Goal: Task Accomplishment & Management: Manage account settings

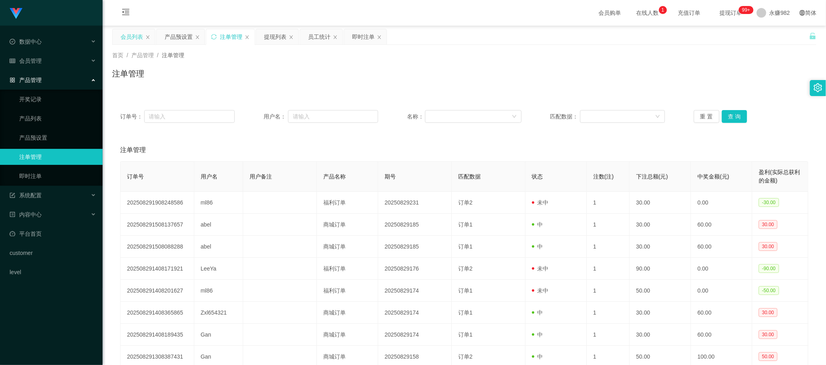
click at [129, 42] on div "会员列表" at bounding box center [132, 36] width 22 height 15
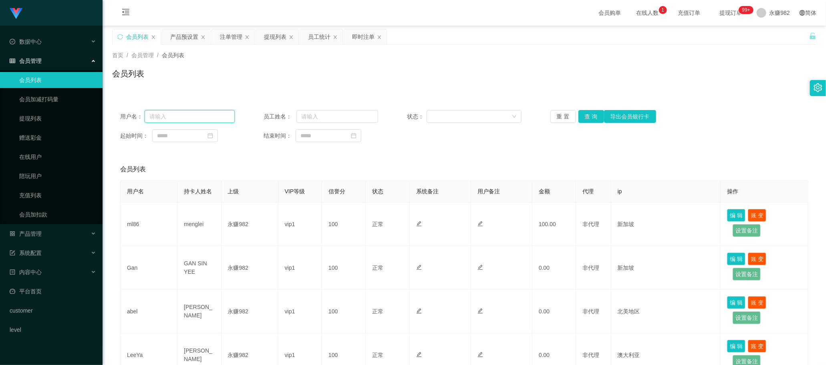
click at [205, 117] on input "text" at bounding box center [190, 116] width 90 height 13
paste input "ml86"
type input "ml86"
click at [593, 116] on button "查 询" at bounding box center [591, 116] width 26 height 13
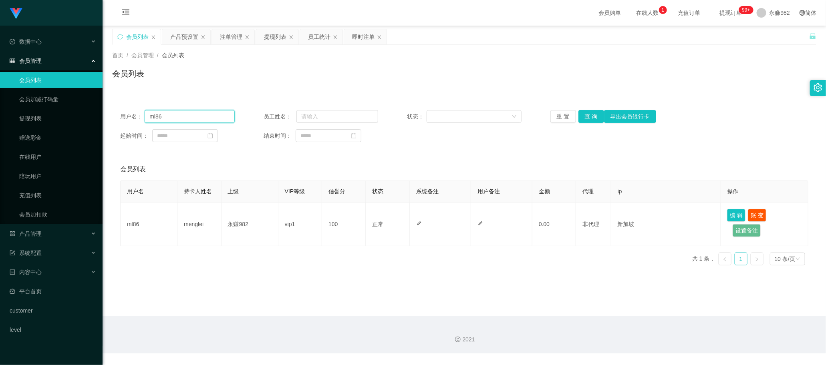
click at [203, 120] on input "ml86" at bounding box center [190, 116] width 90 height 13
click at [275, 39] on div "提现列表" at bounding box center [275, 36] width 22 height 15
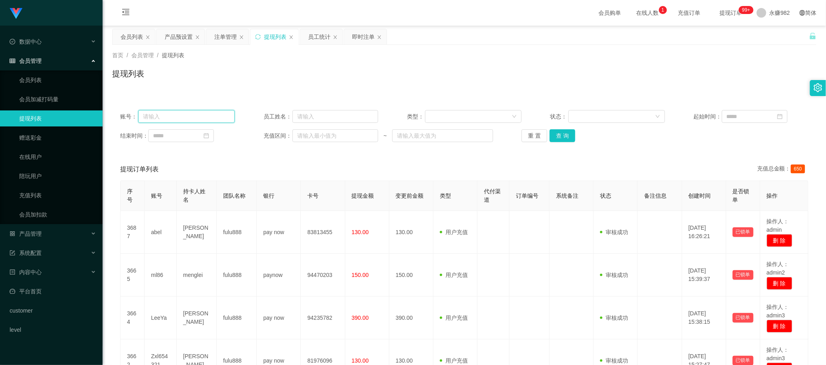
click at [198, 121] on input "text" at bounding box center [186, 116] width 97 height 13
paste input "ml86"
type input "ml86"
click at [557, 132] on button "查 询" at bounding box center [562, 135] width 26 height 13
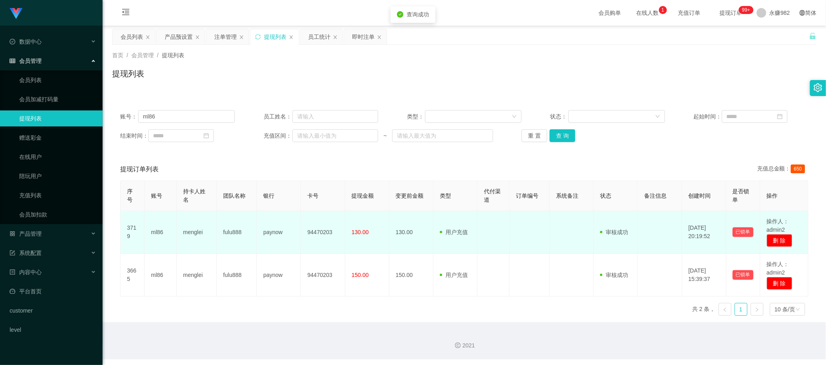
click at [323, 231] on td "94470203" at bounding box center [323, 232] width 44 height 43
copy td "94470203"
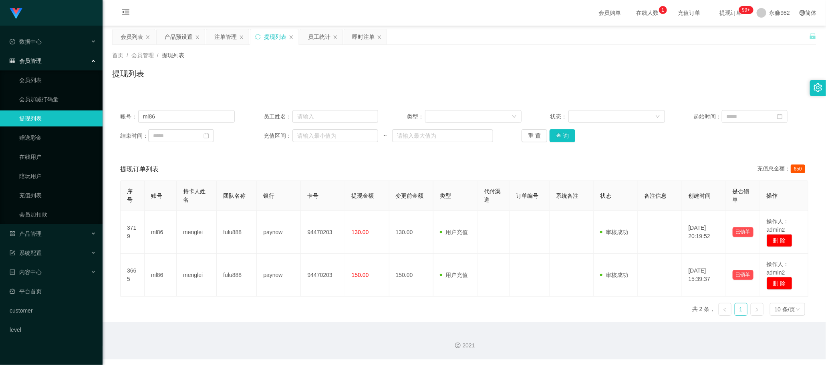
click at [397, 299] on div "序号 账号 持卡人姓名 团队名称 银行 卡号 提现金额 变更前金额 类型 代付渠道 订单编号 系统备注 状态 备注信息 创建时间 是否锁单 操作 3719 m…" at bounding box center [464, 252] width 688 height 142
click at [168, 117] on input "ml86" at bounding box center [186, 116] width 97 height 13
drag, startPoint x: 557, startPoint y: 137, endPoint x: 572, endPoint y: 133, distance: 15.3
click at [557, 137] on button "查 询" at bounding box center [562, 135] width 26 height 13
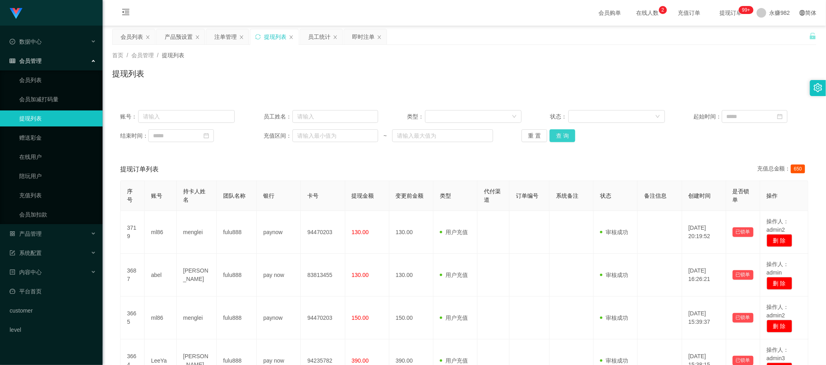
click at [555, 139] on button "查 询" at bounding box center [562, 135] width 26 height 13
click at [166, 32] on div "产品预设置" at bounding box center [179, 36] width 28 height 15
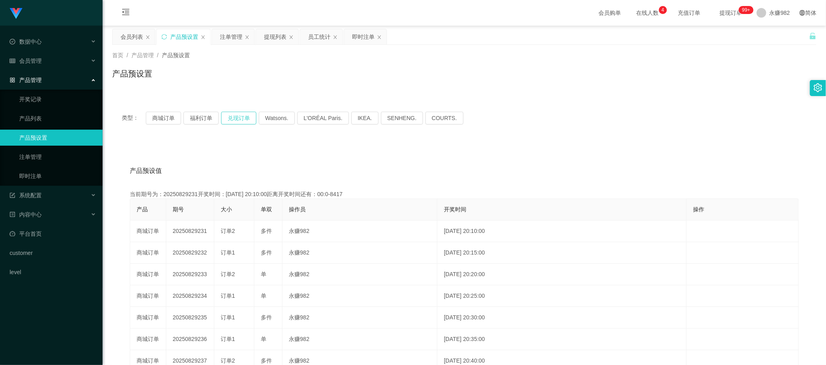
click at [233, 116] on button "兑现订单" at bounding box center [238, 118] width 35 height 13
click at [249, 119] on button "兑现订单" at bounding box center [238, 118] width 35 height 13
click at [241, 115] on button "兑现订单" at bounding box center [238, 118] width 35 height 13
click at [236, 119] on button "兑现订单" at bounding box center [238, 118] width 35 height 13
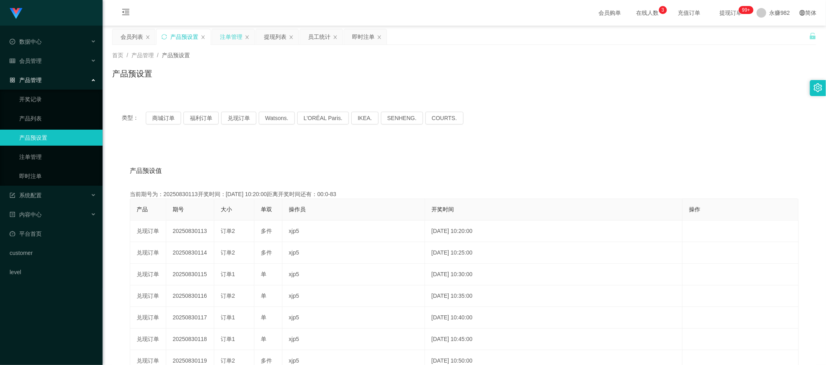
click at [230, 35] on div "注单管理" at bounding box center [231, 36] width 22 height 15
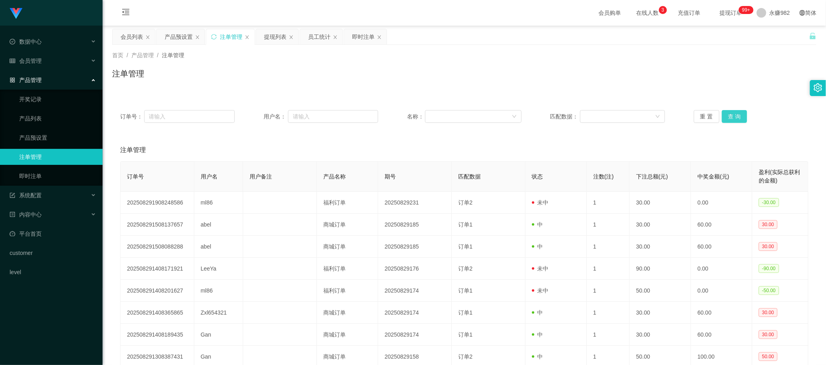
click at [733, 117] on button "查 询" at bounding box center [734, 116] width 26 height 13
click at [439, 147] on div "注单管理" at bounding box center [464, 150] width 688 height 22
click at [732, 118] on button "查 询" at bounding box center [734, 116] width 26 height 13
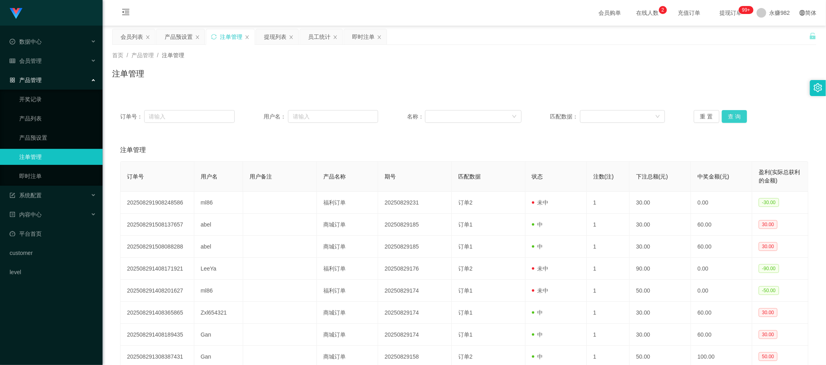
click at [735, 117] on button "查 询" at bounding box center [734, 116] width 26 height 13
click at [736, 117] on button "查 询" at bounding box center [734, 116] width 26 height 13
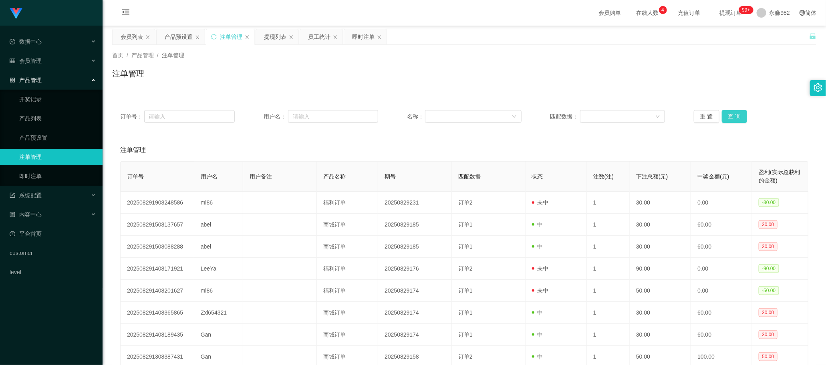
click at [736, 117] on button "查 询" at bounding box center [734, 116] width 26 height 13
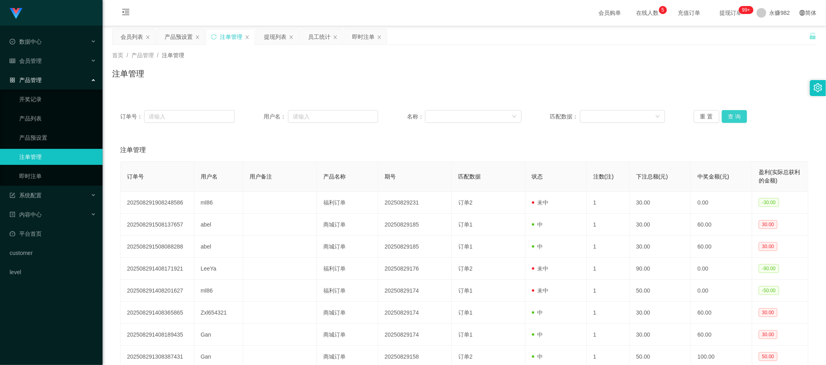
click at [736, 117] on button "查 询" at bounding box center [734, 116] width 26 height 13
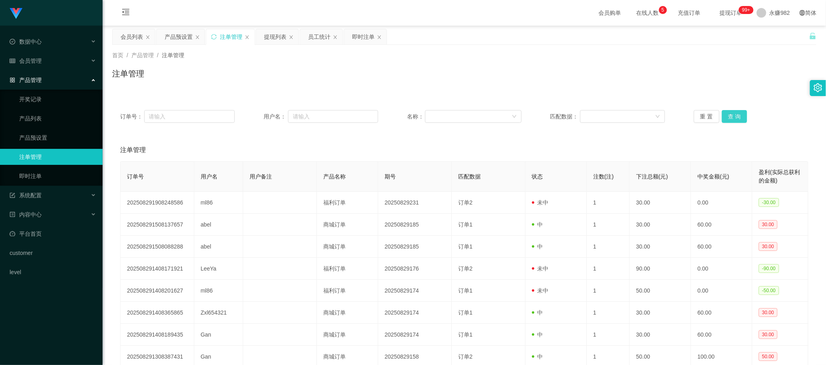
click at [736, 117] on button "查 询" at bounding box center [734, 116] width 26 height 13
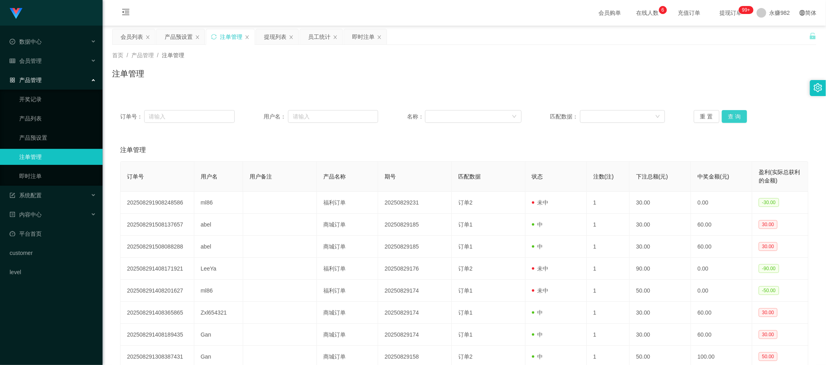
click at [736, 117] on button "查 询" at bounding box center [734, 116] width 26 height 13
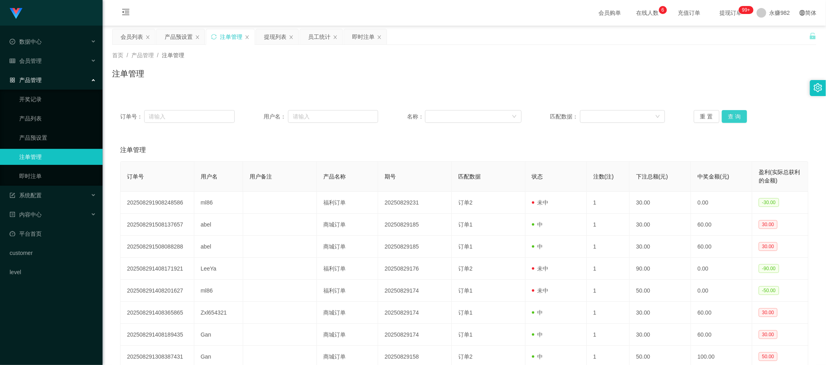
click at [736, 117] on button "查 询" at bounding box center [734, 116] width 26 height 13
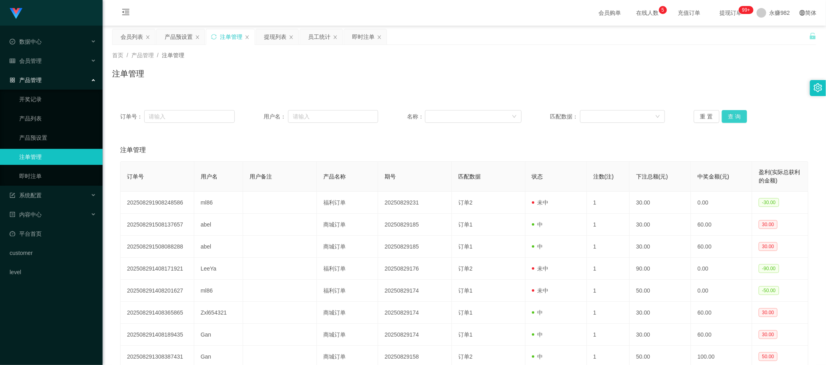
click at [736, 117] on button "查 询" at bounding box center [734, 116] width 26 height 13
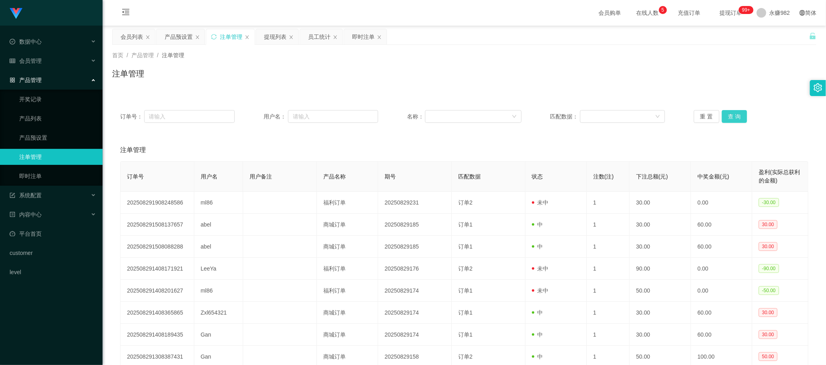
click at [736, 117] on button "查 询" at bounding box center [734, 116] width 26 height 13
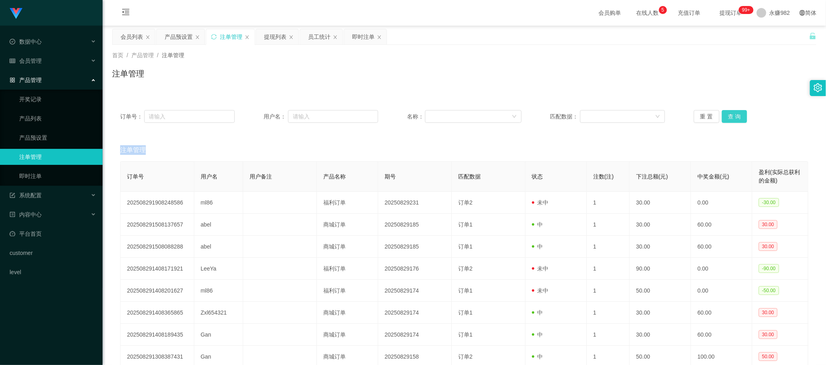
click at [736, 117] on div "重 置 查 询" at bounding box center [750, 116] width 115 height 13
click at [736, 117] on button "查 询" at bounding box center [734, 116] width 26 height 13
click at [736, 117] on button "查 询" at bounding box center [738, 116] width 34 height 13
click at [736, 117] on div "重 置 查 询" at bounding box center [750, 116] width 115 height 13
click at [736, 117] on button "查 询" at bounding box center [734, 116] width 26 height 13
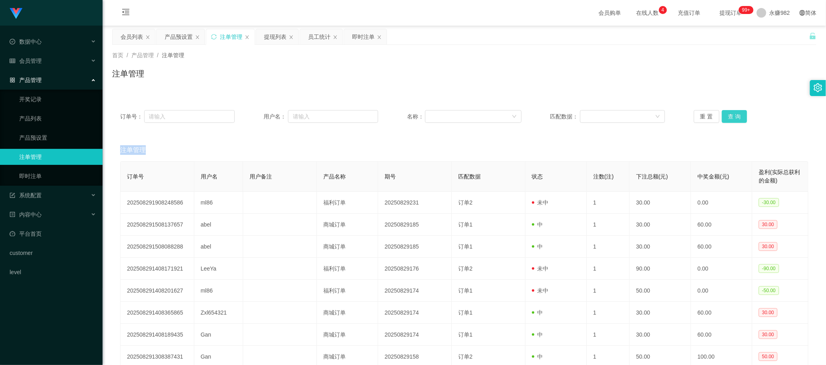
click at [736, 117] on div "重 置 查 询" at bounding box center [750, 116] width 115 height 13
click at [736, 117] on button "查 询" at bounding box center [734, 116] width 26 height 13
click at [736, 117] on button "查 询" at bounding box center [738, 116] width 34 height 13
click at [736, 117] on div "重 置 查 询" at bounding box center [750, 116] width 115 height 13
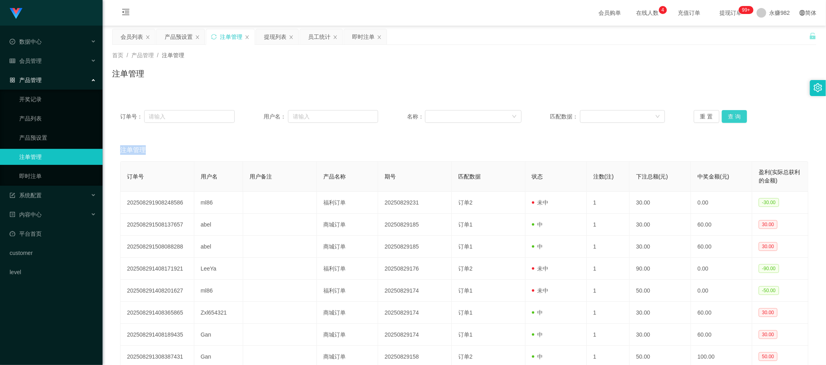
click at [736, 117] on button "查 询" at bounding box center [734, 116] width 26 height 13
click at [736, 117] on div "重 置 查 询" at bounding box center [750, 116] width 115 height 13
click at [736, 117] on button "查 询" at bounding box center [734, 116] width 26 height 13
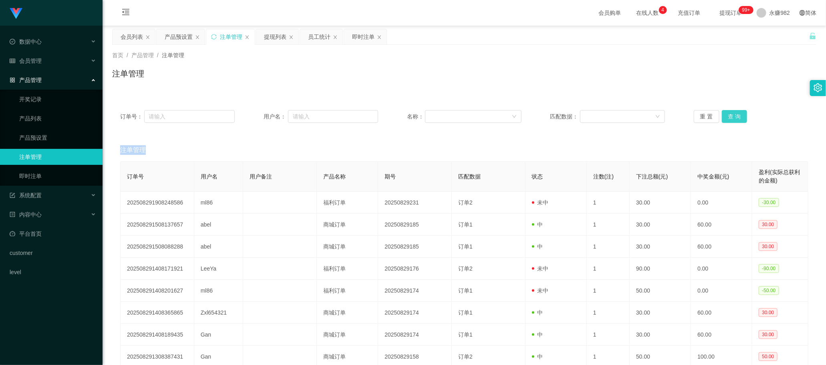
click at [736, 117] on button "查 询" at bounding box center [734, 116] width 26 height 13
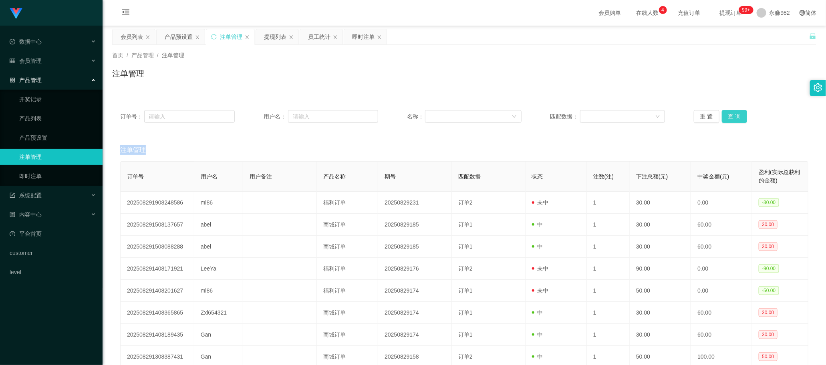
click at [736, 117] on button "查 询" at bounding box center [734, 116] width 26 height 13
click at [736, 117] on div "重 置 查 询" at bounding box center [750, 116] width 115 height 13
click at [736, 117] on button "查 询" at bounding box center [734, 116] width 26 height 13
click at [736, 117] on div "重 置 查 询" at bounding box center [750, 116] width 115 height 13
click at [736, 117] on button "查 询" at bounding box center [734, 116] width 26 height 13
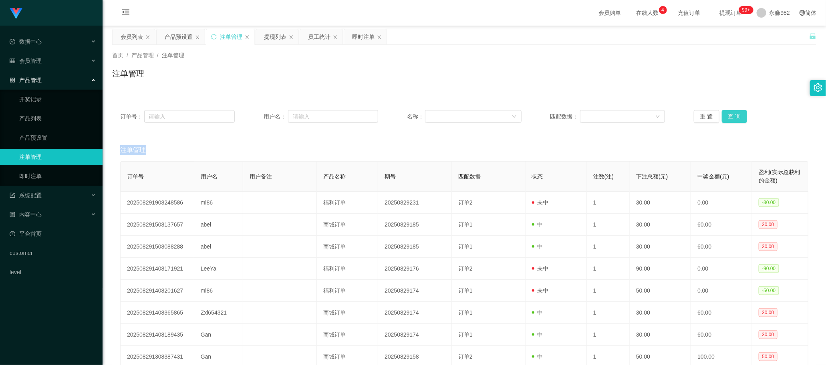
click at [736, 117] on button "查 询" at bounding box center [734, 116] width 26 height 13
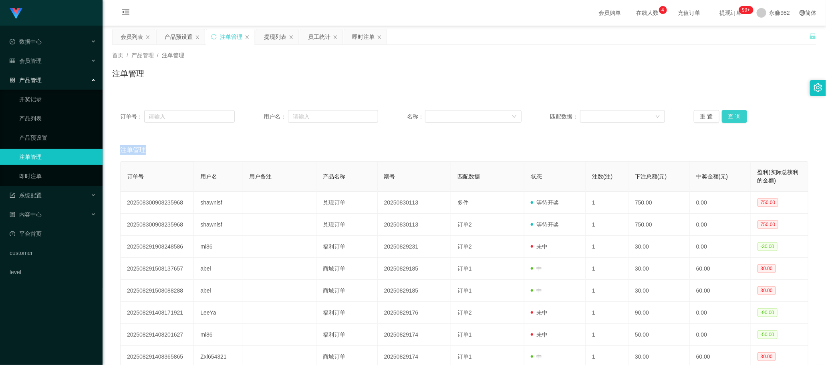
click at [723, 121] on button "查 询" at bounding box center [734, 116] width 26 height 13
click at [726, 117] on button "查 询" at bounding box center [734, 116] width 26 height 13
click at [126, 36] on div "会员列表" at bounding box center [132, 36] width 22 height 15
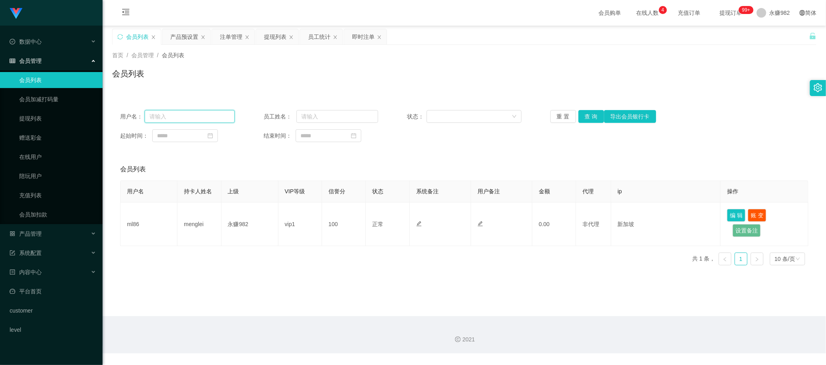
click at [212, 117] on input "text" at bounding box center [190, 116] width 90 height 13
paste input "shawnlsf"
type input "shawnlsf"
click at [587, 113] on button "查 询" at bounding box center [591, 116] width 26 height 13
click at [588, 119] on button "查 询" at bounding box center [591, 116] width 26 height 13
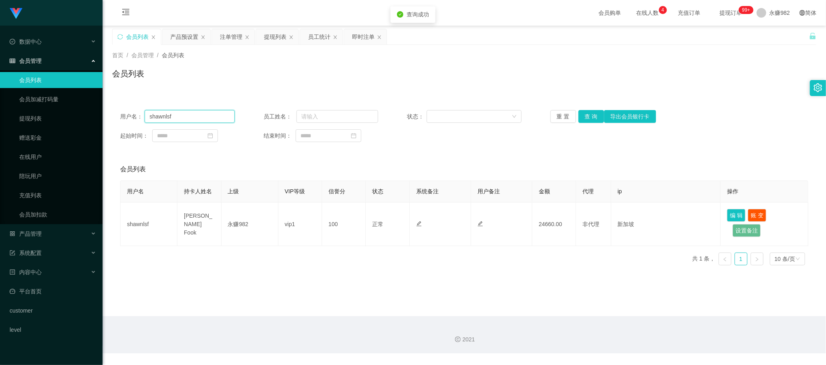
click at [215, 113] on input "shawnlsf" at bounding box center [190, 116] width 90 height 13
click at [581, 120] on button "查 询" at bounding box center [591, 116] width 26 height 13
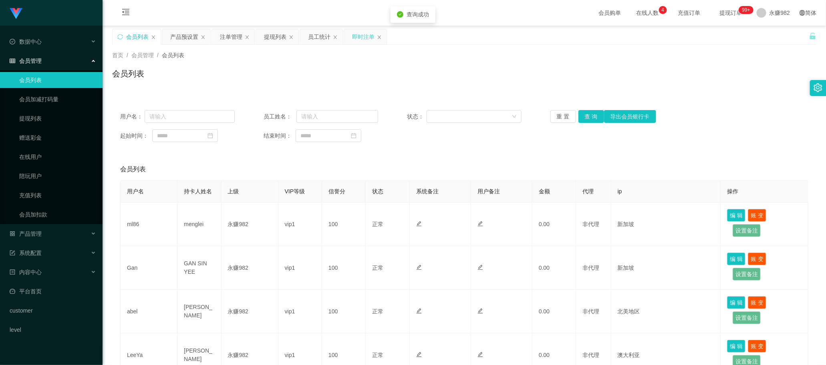
click at [358, 40] on div "即时注单" at bounding box center [363, 36] width 22 height 15
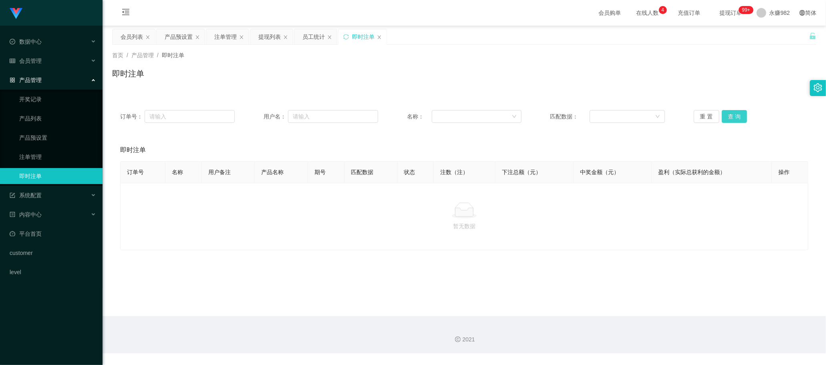
click at [731, 114] on button "查 询" at bounding box center [734, 116] width 26 height 13
click at [271, 33] on div "提现列表" at bounding box center [269, 36] width 22 height 15
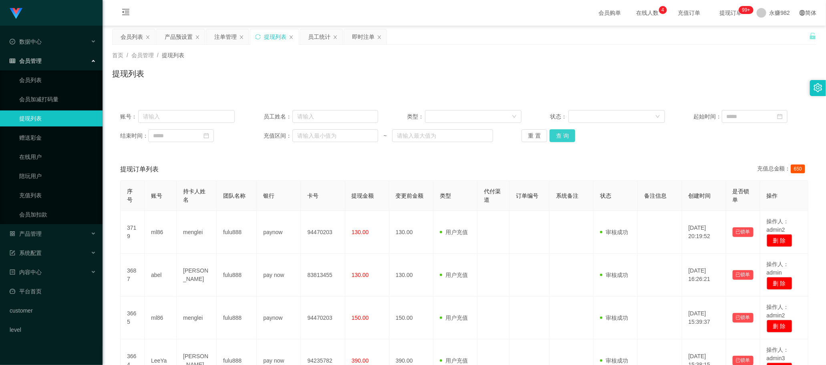
click at [562, 134] on button "查 询" at bounding box center [562, 135] width 26 height 13
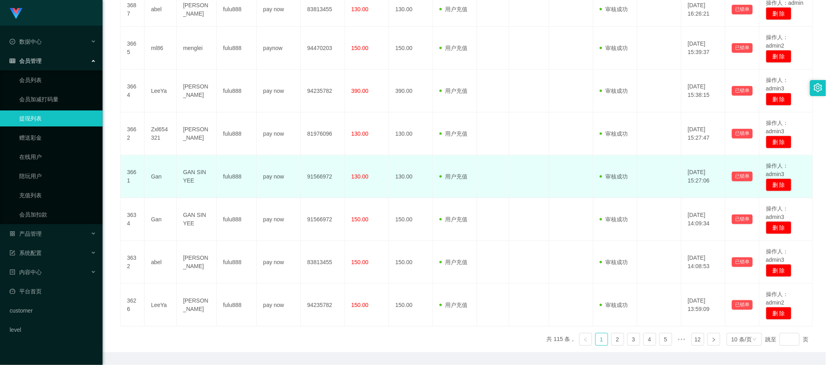
scroll to position [326, 0]
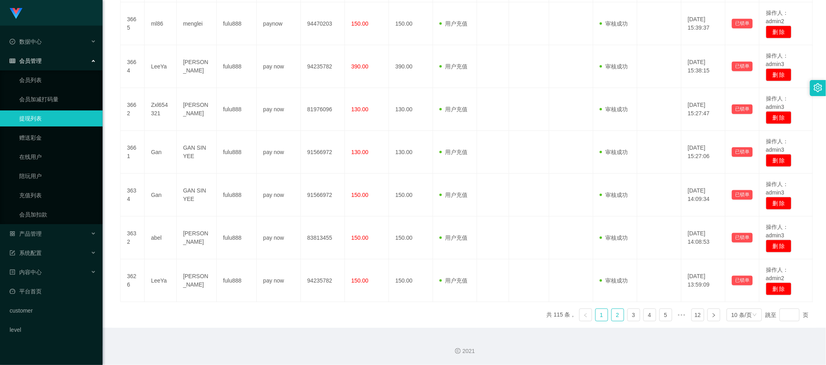
click at [611, 313] on link "2" at bounding box center [617, 315] width 12 height 12
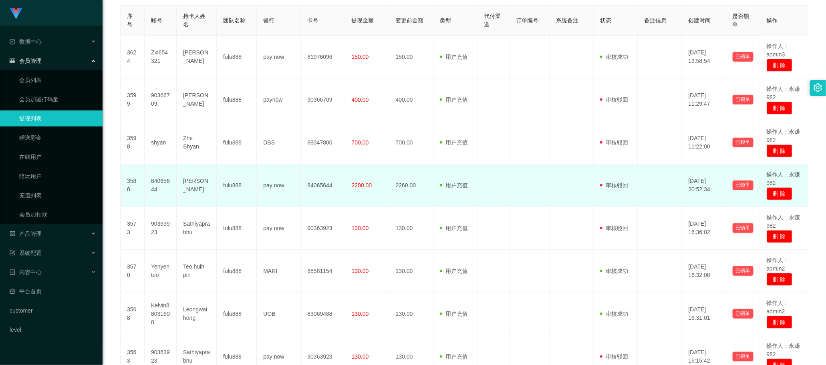
scroll to position [75, 0]
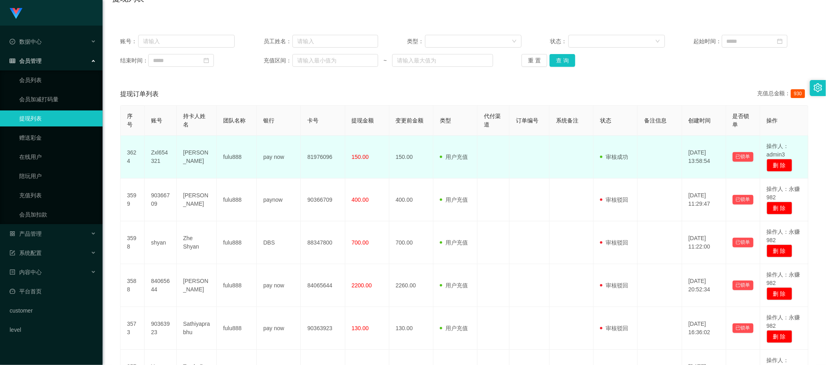
click at [364, 155] on span "150.00" at bounding box center [360, 157] width 17 height 6
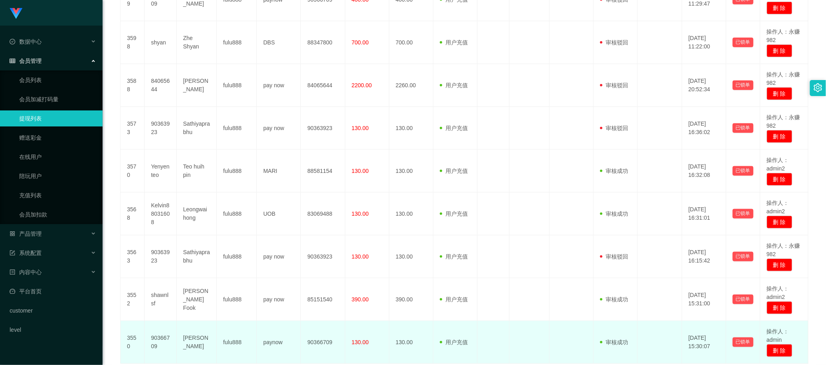
scroll to position [346, 0]
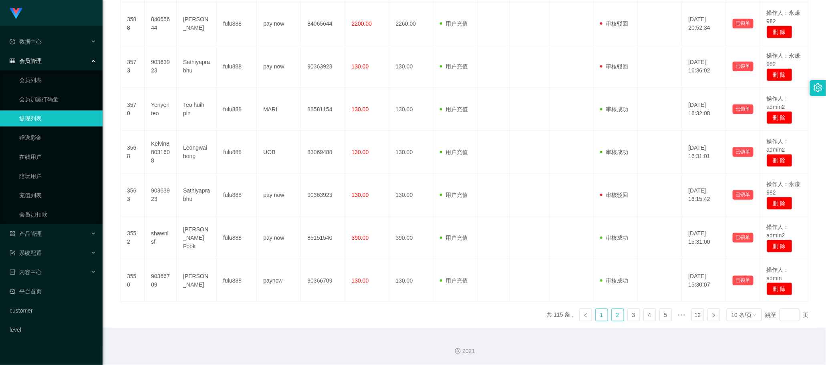
click at [597, 311] on link "1" at bounding box center [601, 315] width 12 height 12
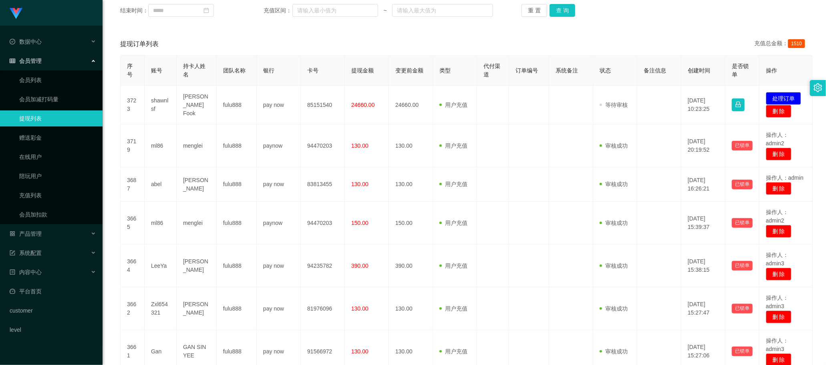
scroll to position [75, 0]
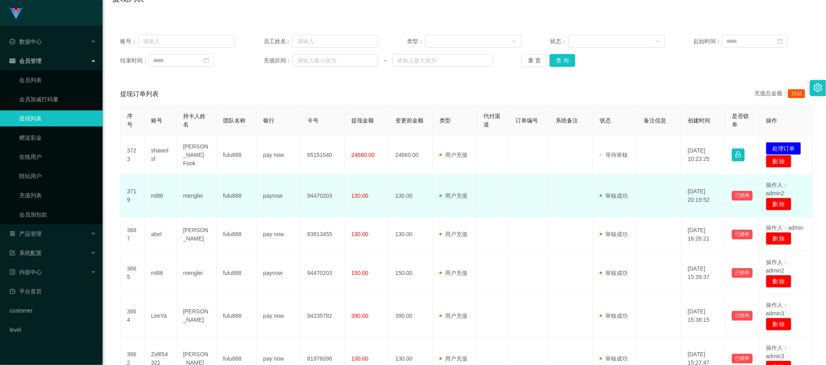
click at [357, 197] on span "130.00" at bounding box center [359, 196] width 17 height 6
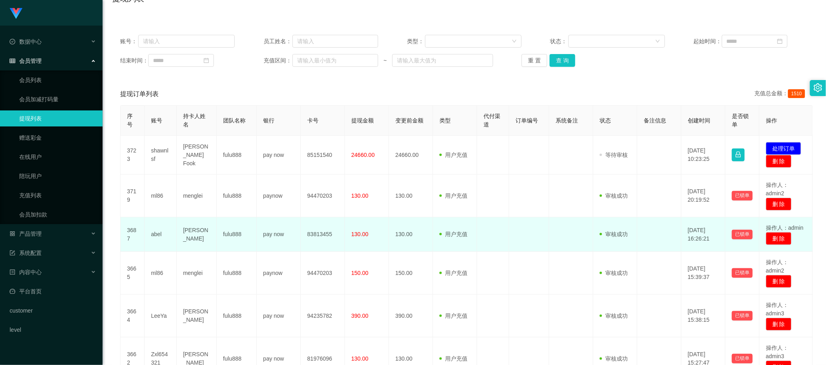
click at [362, 233] on span "130.00" at bounding box center [359, 234] width 17 height 6
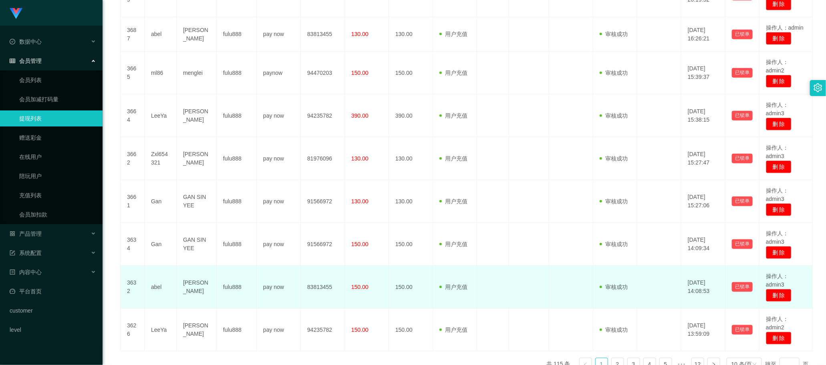
scroll to position [326, 0]
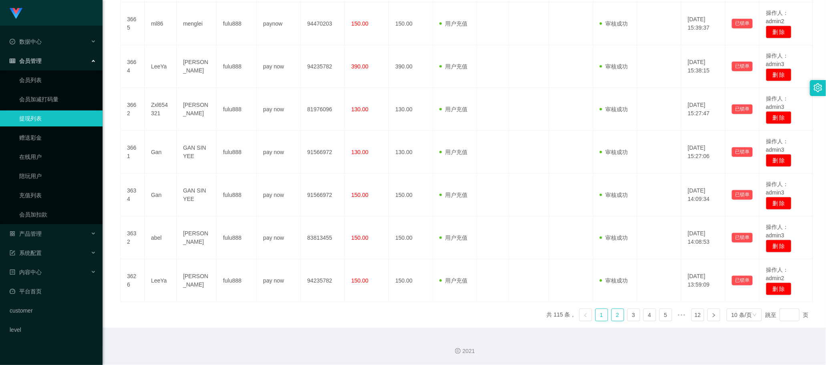
click at [611, 318] on link "2" at bounding box center [617, 315] width 12 height 12
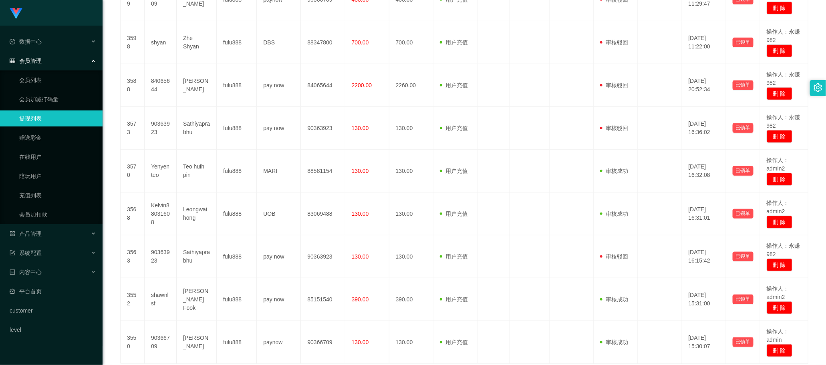
scroll to position [75, 0]
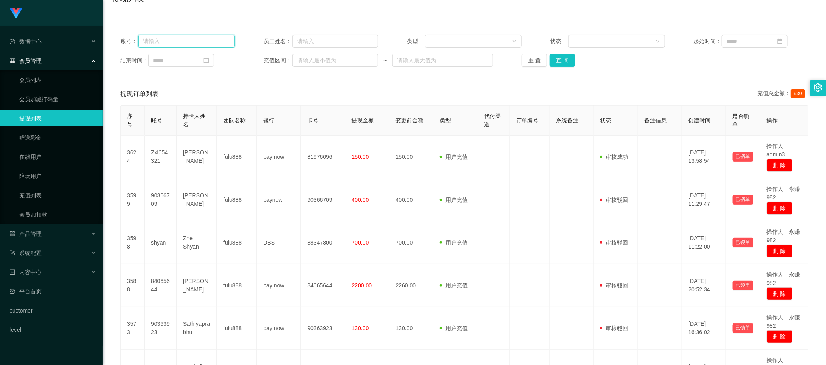
click at [197, 41] on input "text" at bounding box center [186, 41] width 97 height 13
paste input "ml86"
type input "ml86"
click at [555, 59] on button "查 询" at bounding box center [562, 60] width 26 height 13
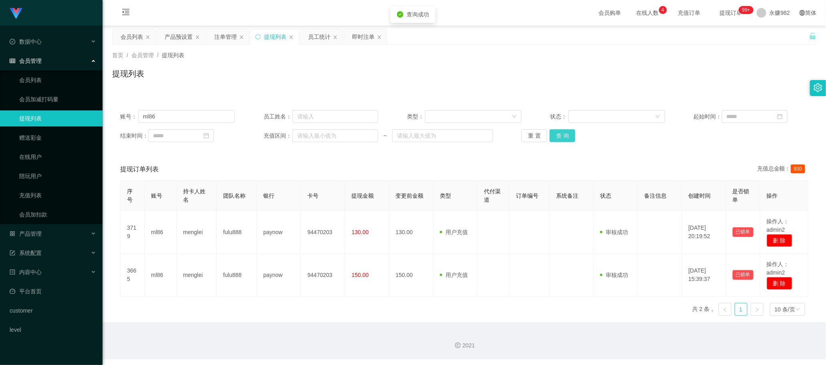
scroll to position [0, 0]
click at [210, 116] on input "ml86" at bounding box center [186, 116] width 97 height 13
click at [563, 140] on button "查 询" at bounding box center [562, 135] width 26 height 13
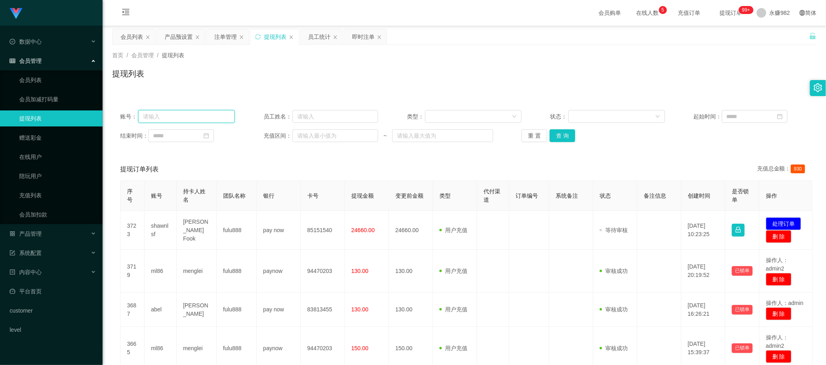
drag, startPoint x: 159, startPoint y: 117, endPoint x: 201, endPoint y: 125, distance: 42.7
click at [159, 117] on input "text" at bounding box center [186, 116] width 97 height 13
paste input "Zxl654321"
click at [559, 133] on button "查 询" at bounding box center [562, 135] width 26 height 13
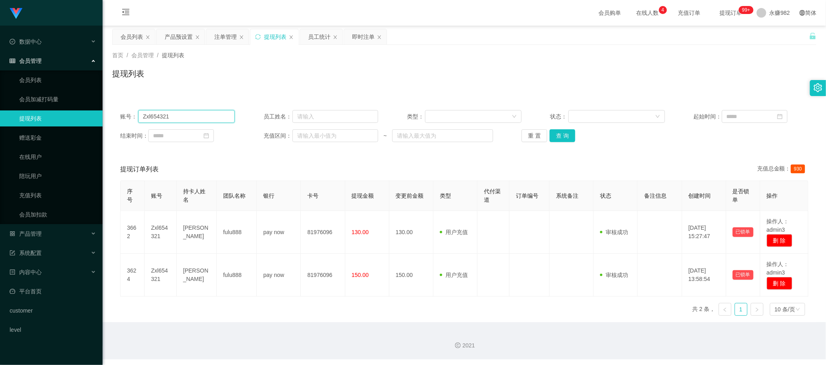
click at [179, 115] on input "Zxl654321" at bounding box center [186, 116] width 97 height 13
paste input "Gan"
click at [555, 135] on button "查 询" at bounding box center [562, 135] width 26 height 13
click at [177, 110] on input "Gan" at bounding box center [186, 116] width 97 height 13
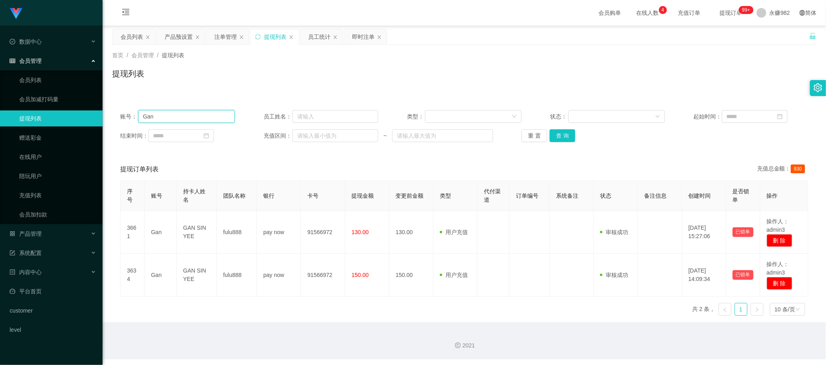
click at [177, 110] on input "Gan" at bounding box center [186, 116] width 97 height 13
paste input "LeeYa"
click at [568, 135] on button "查 询" at bounding box center [562, 135] width 26 height 13
click at [187, 113] on input "LeeYa" at bounding box center [186, 116] width 97 height 13
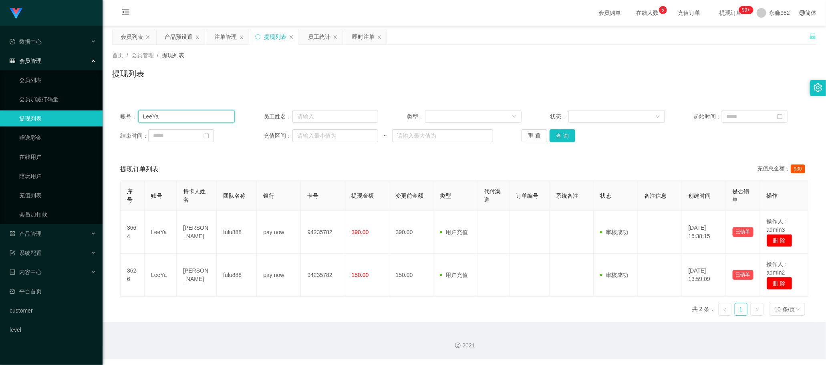
paste input "abel"
type input "abel"
click at [563, 135] on button "查 询" at bounding box center [562, 135] width 26 height 13
click at [185, 121] on input "abel" at bounding box center [186, 116] width 97 height 13
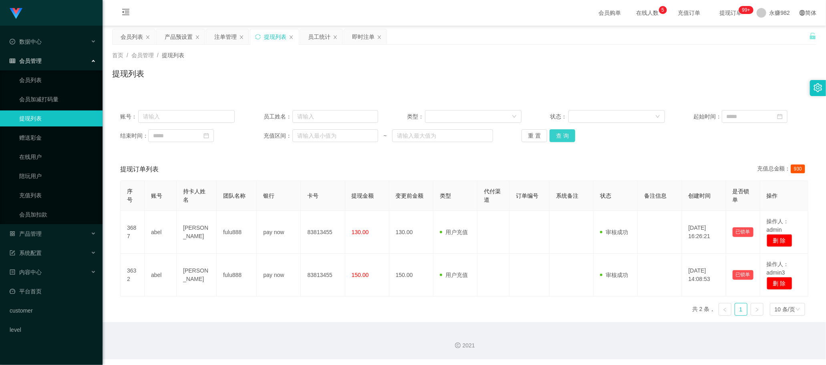
click at [558, 142] on button "查 询" at bounding box center [562, 135] width 26 height 13
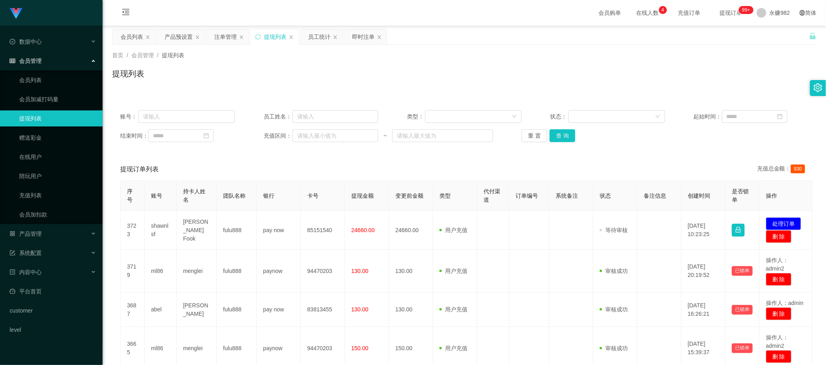
click at [559, 135] on button "查 询" at bounding box center [562, 135] width 26 height 13
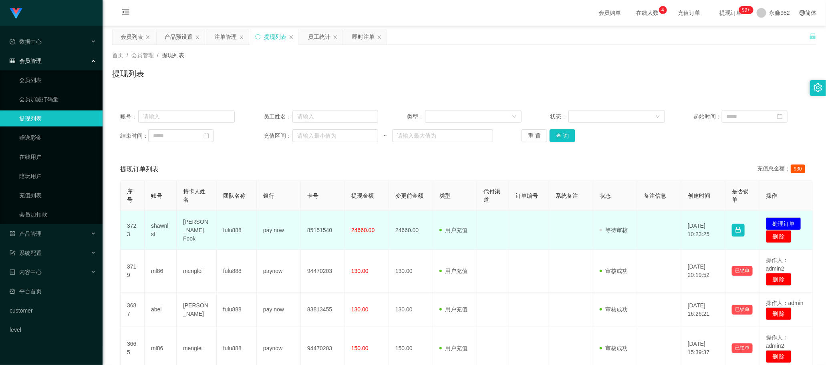
click at [357, 246] on td "24660.00" at bounding box center [367, 230] width 44 height 39
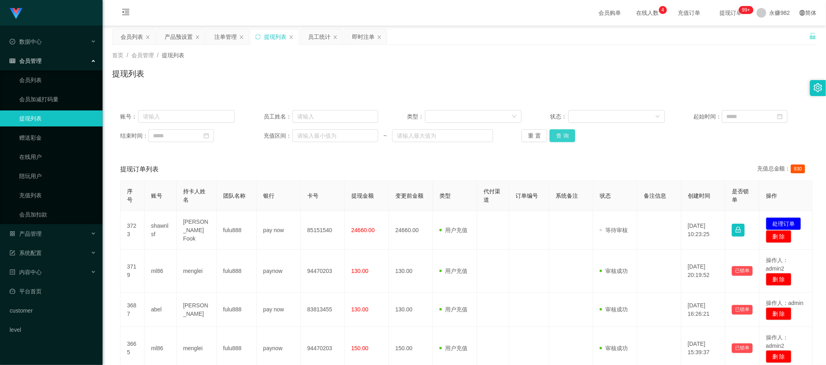
click at [566, 137] on button "查 询" at bounding box center [562, 135] width 26 height 13
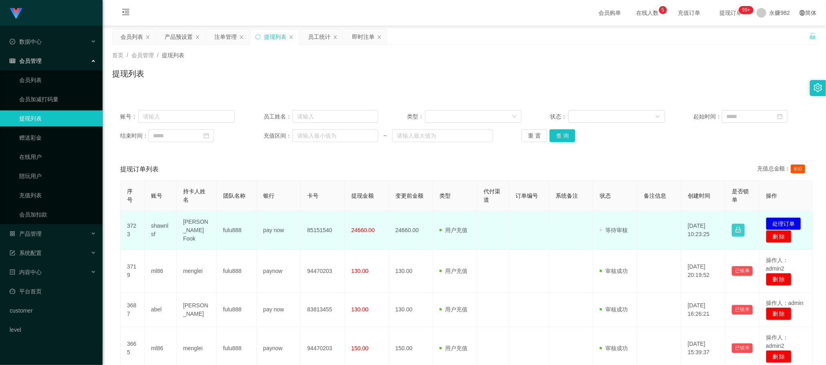
click at [737, 231] on button "button" at bounding box center [737, 230] width 13 height 13
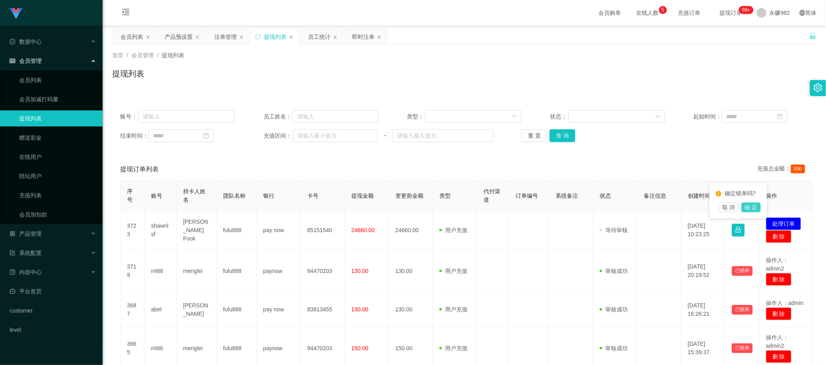
click at [752, 209] on button "确 定" at bounding box center [750, 208] width 19 height 10
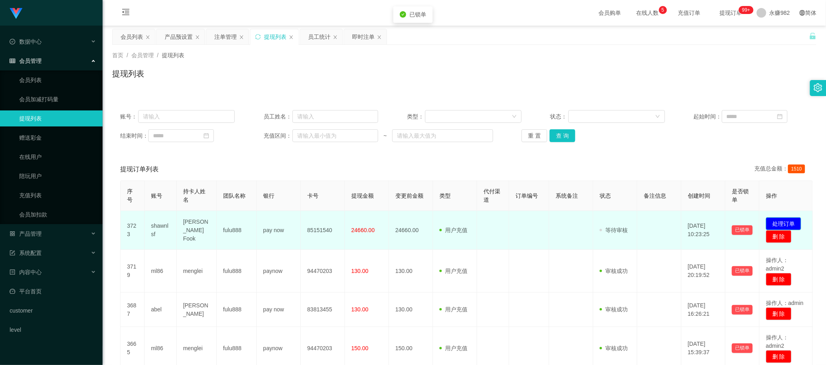
click at [785, 219] on button "处理订单" at bounding box center [783, 223] width 35 height 13
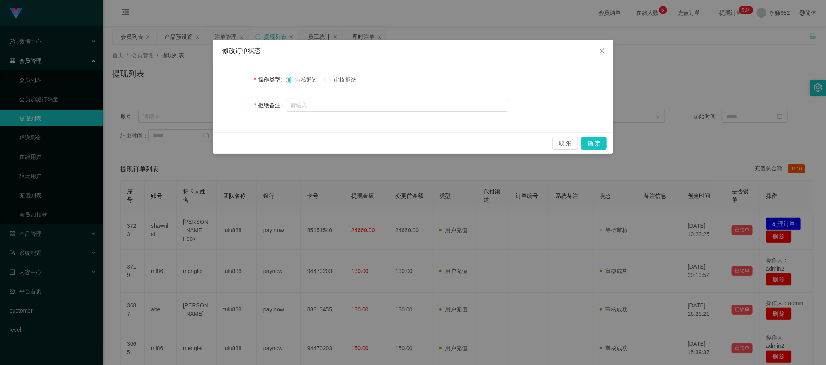
click at [332, 81] on span "审核拒绝" at bounding box center [345, 79] width 29 height 6
click at [327, 100] on input "text" at bounding box center [397, 105] width 222 height 13
paste input "您好，检测到您有未归还公司救援金，请联系财务caiwu003办理归还手续后重新提交提现申请，谢谢！"
click at [424, 103] on input "您好，检测到您有未归还公司救援金，请联系财务caiwu003办理归还手续后重新提交提现申请，谢谢！" at bounding box center [397, 105] width 222 height 13
drag, startPoint x: 414, startPoint y: 105, endPoint x: 438, endPoint y: 105, distance: 24.8
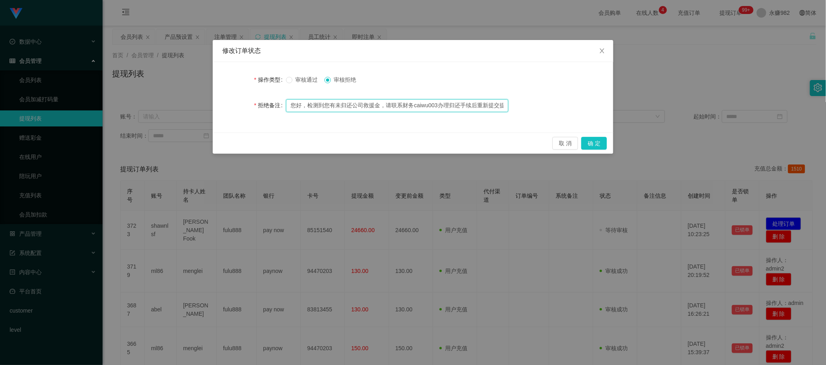
click at [438, 105] on input "您好，检测到您有未归还公司救援金，请联系财务caiwu003办理归还手续后重新提交提现申请，谢谢！" at bounding box center [397, 105] width 222 height 13
paste input "@caiwu33333"
type input "您好，检测到您有未归还公司救援金，请联系财务@caiwu333333办理归还手续后重新提交提现申请，谢谢！"
click at [560, 140] on button "取 消" at bounding box center [565, 143] width 26 height 13
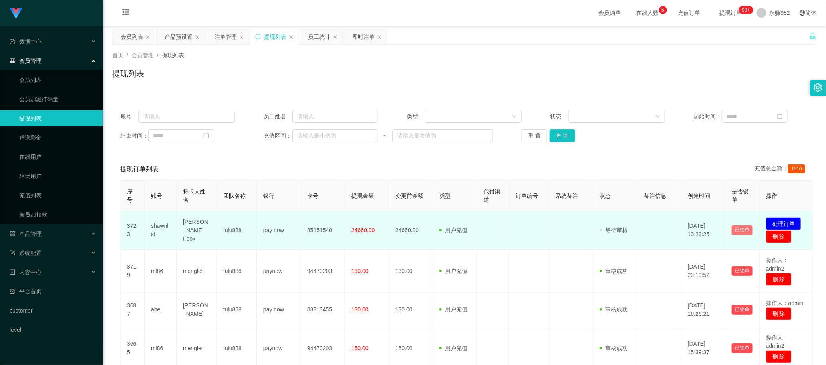
click at [743, 229] on button "已锁单" at bounding box center [741, 230] width 21 height 10
click at [741, 229] on button "已锁单" at bounding box center [741, 230] width 21 height 10
click at [786, 219] on button "处理订单" at bounding box center [783, 223] width 35 height 13
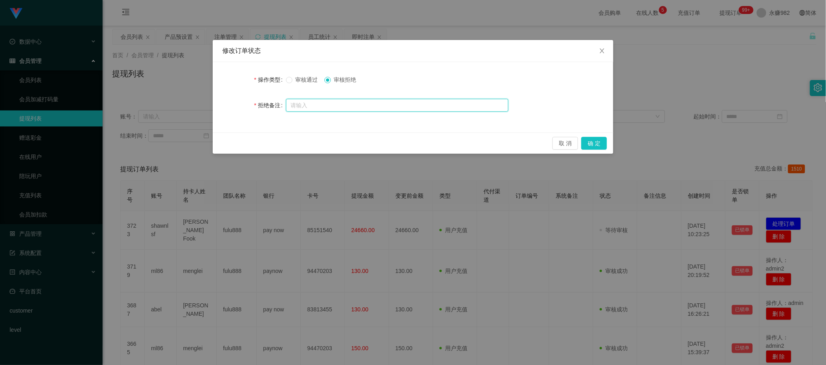
click at [434, 105] on input "text" at bounding box center [397, 105] width 222 height 13
paste input "您好，检测到您有未归还公司救援金，请联系财务@caiwu333333办理归还手续后重新提交提现申请，谢谢！"
type input "您好，检测到您有未归还公司救援金，请联系财务@caiwu333333办理归还手续后重新提交提现申请，谢谢！"
click at [589, 141] on button "确 定" at bounding box center [594, 143] width 26 height 13
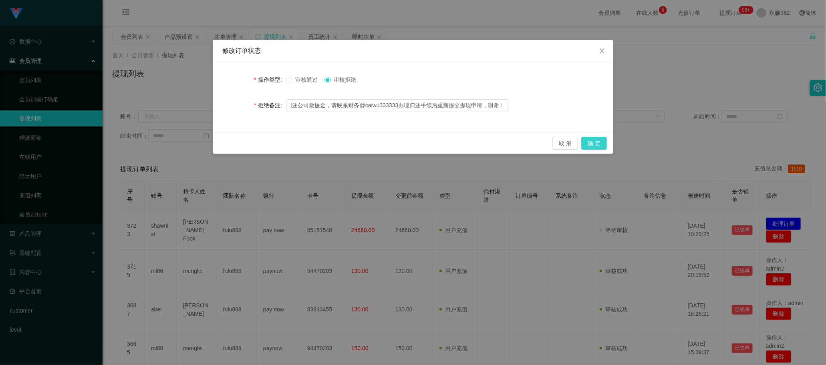
scroll to position [0, 0]
